Goal: Information Seeking & Learning: Learn about a topic

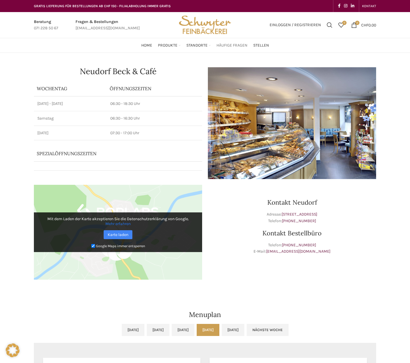
click at [224, 46] on span "Häufige Fragen" at bounding box center [231, 45] width 31 height 5
click at [267, 46] on span "Stellen" at bounding box center [261, 45] width 16 height 5
click at [241, 227] on div "Kontakt Neudorf Adresse: Martinsbruggstrasse 5, 9016 St. Gallen Telefon: +41 71…" at bounding box center [292, 235] width 174 height 106
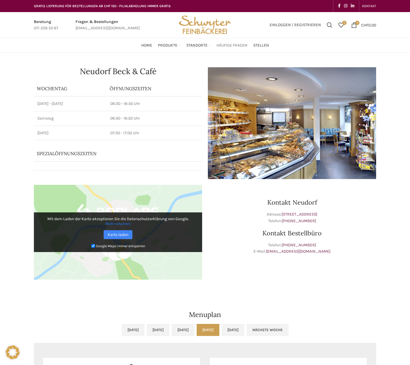
click at [242, 44] on span "Häufige Fragen" at bounding box center [231, 45] width 31 height 5
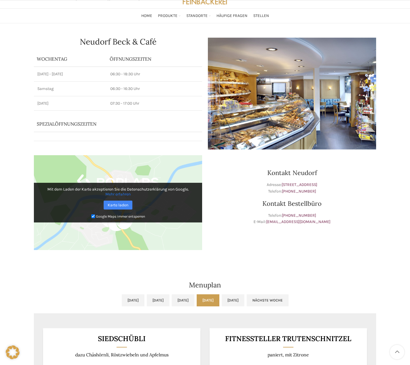
scroll to position [57, 0]
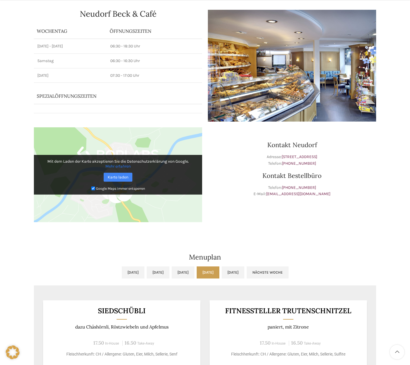
click at [255, 216] on div "Kontakt Neudorf Adresse: Martinsbruggstrasse 5, 9016 St. Gallen Telefon: +41 71…" at bounding box center [292, 177] width 174 height 106
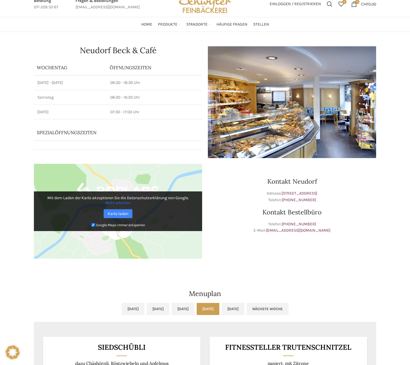
scroll to position [0, 0]
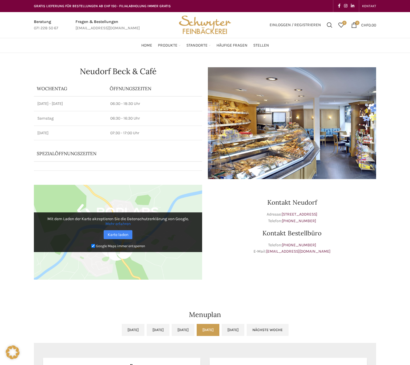
click at [240, 219] on p "Adresse: Martinsbruggstrasse 5, 9016 St. Gallen Telefon: +41 71 288 22 40" at bounding box center [292, 217] width 168 height 13
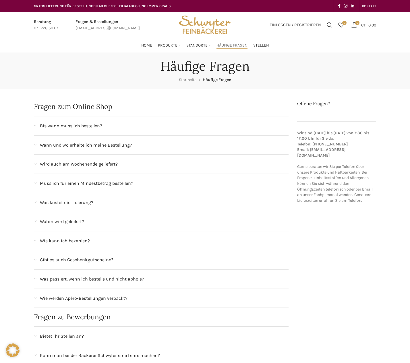
click at [113, 147] on span "Wann und wo erhalte ich meine Bestellung?" at bounding box center [86, 144] width 92 height 7
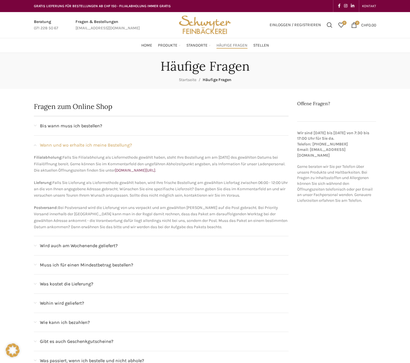
click at [104, 125] on div "Bis wann muss ich bestellen?" at bounding box center [164, 125] width 249 height 7
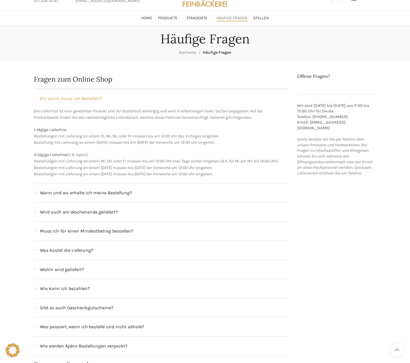
scroll to position [57, 0]
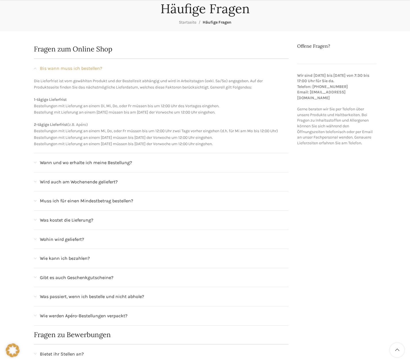
click at [131, 185] on div "Wird auch am Wochenende geliefert?" at bounding box center [164, 181] width 249 height 7
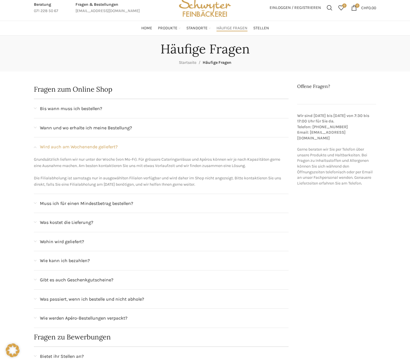
scroll to position [0, 0]
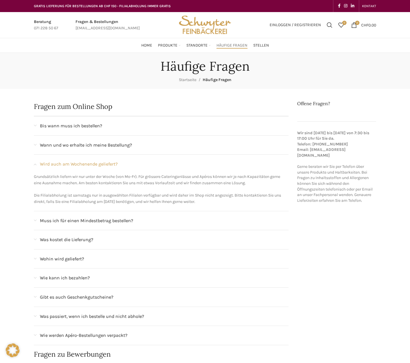
click at [92, 126] on span "Bis wann muss ich bestellen?" at bounding box center [71, 125] width 62 height 7
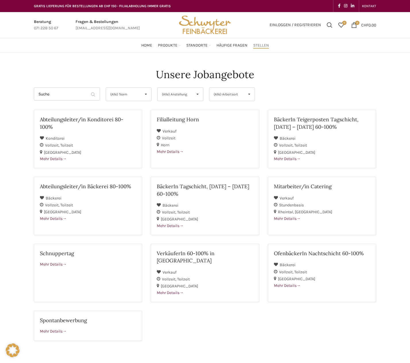
click at [97, 22] on link "Infobox link" at bounding box center [108, 25] width 64 height 13
click at [101, 21] on link "Infobox link" at bounding box center [108, 25] width 64 height 13
drag, startPoint x: 105, startPoint y: 79, endPoint x: 103, endPoint y: 69, distance: 9.9
drag, startPoint x: 148, startPoint y: 101, endPoint x: 150, endPoint y: 96, distance: 5.1
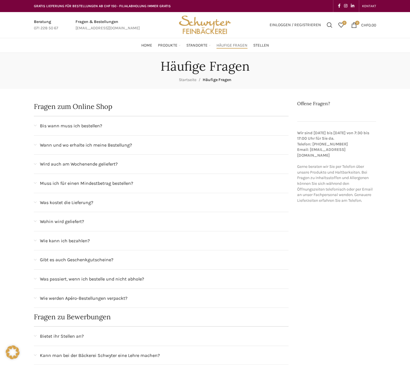
click at [64, 166] on span "Wird auch am Wochenende geliefert?" at bounding box center [79, 163] width 78 height 7
